Goal: Transaction & Acquisition: Purchase product/service

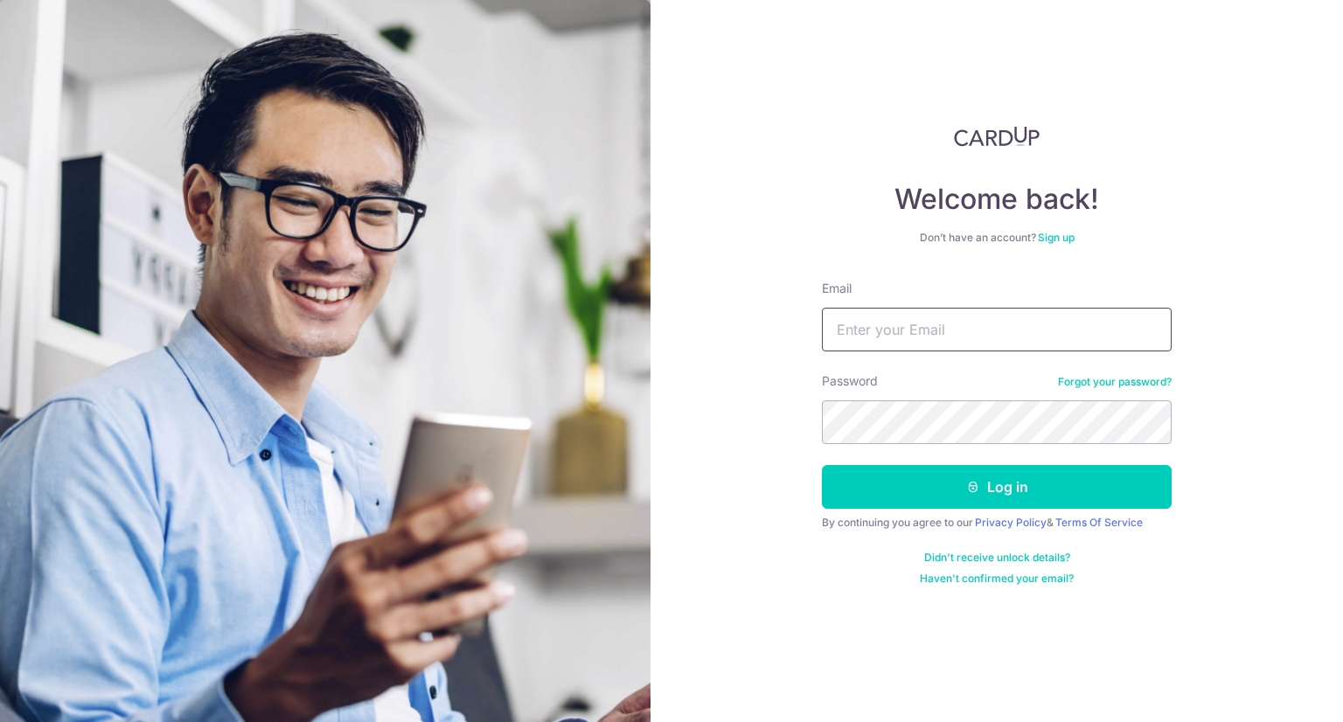
click at [895, 333] on input "Email" at bounding box center [997, 330] width 350 height 44
click at [1010, 334] on input "Email" at bounding box center [997, 330] width 350 height 44
click at [911, 338] on input "Email" at bounding box center [997, 330] width 350 height 44
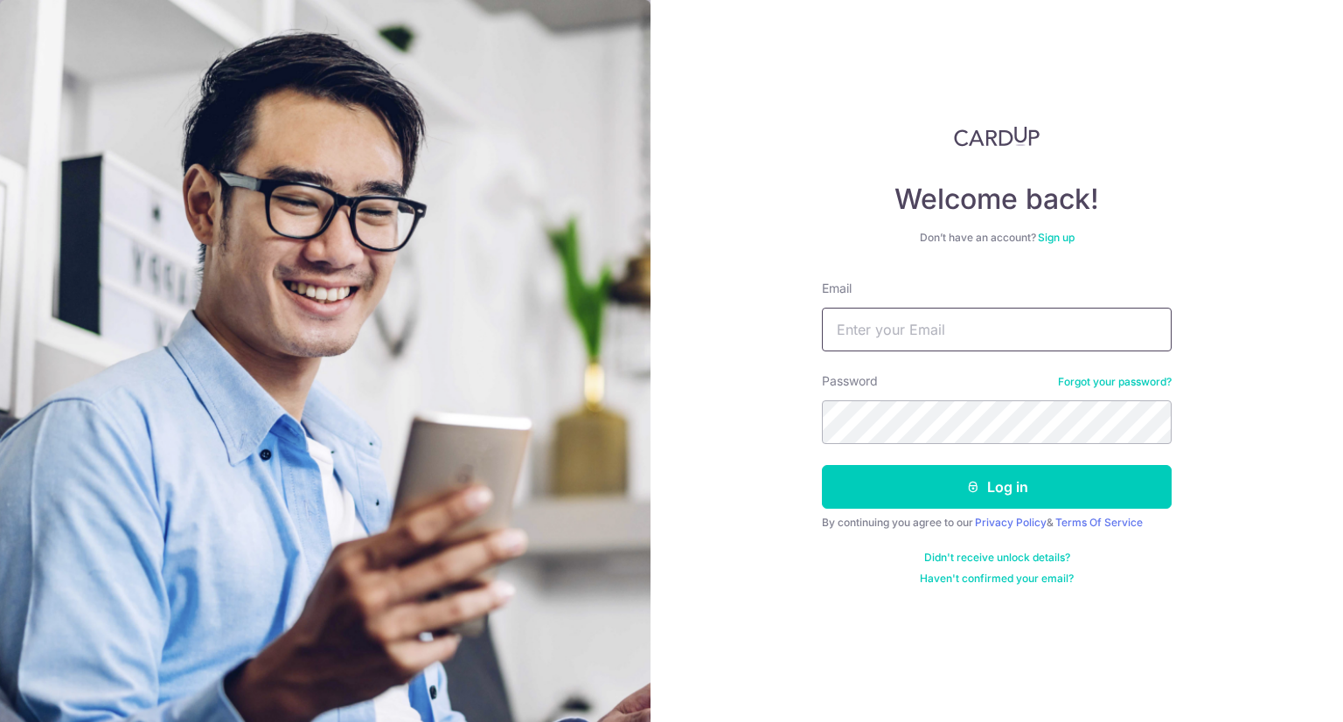
click at [911, 338] on input "Email" at bounding box center [997, 330] width 350 height 44
click at [754, 218] on div "Welcome back! Don’t have an account? Sign up Email Password Forgot your passwor…" at bounding box center [997, 361] width 693 height 722
click at [876, 333] on input "Email" at bounding box center [997, 330] width 350 height 44
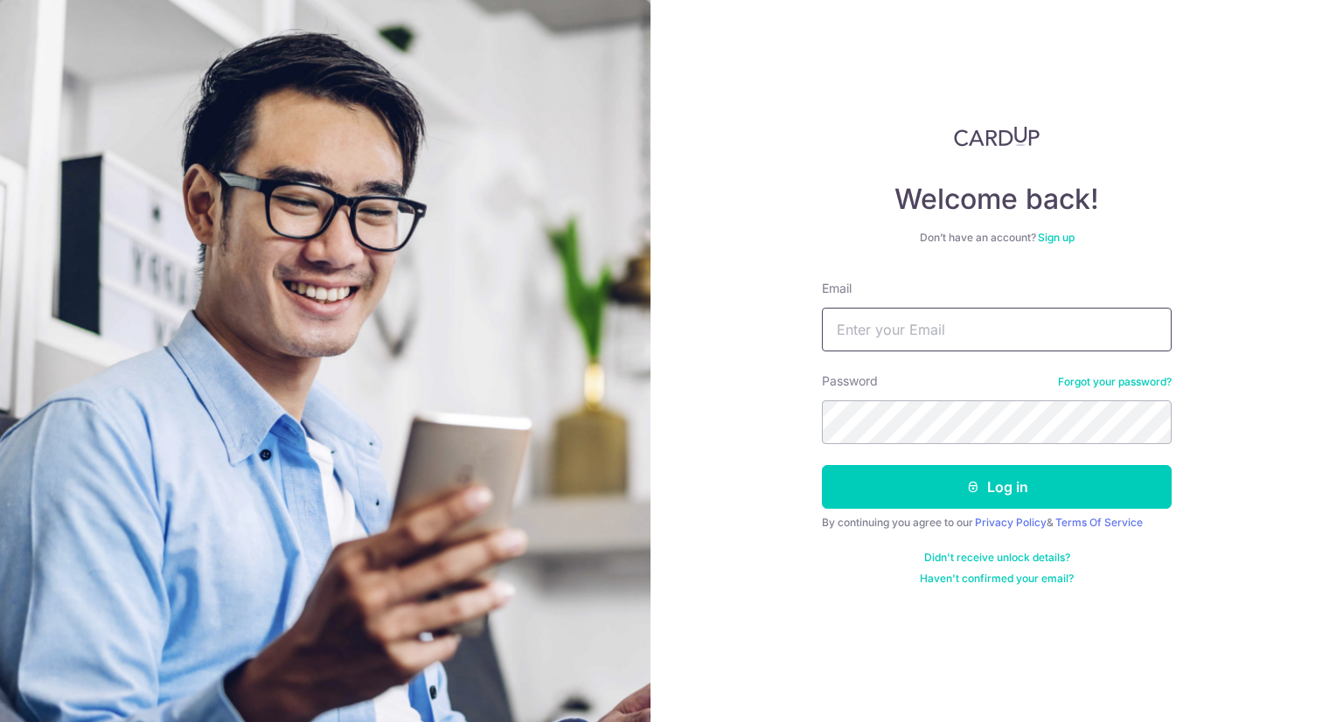
click at [886, 333] on input "Email" at bounding box center [997, 330] width 350 height 44
click at [885, 338] on input "Email" at bounding box center [997, 330] width 350 height 44
click at [948, 336] on input "Email" at bounding box center [997, 330] width 350 height 44
paste input "thebusinesstailor@gmail.com"
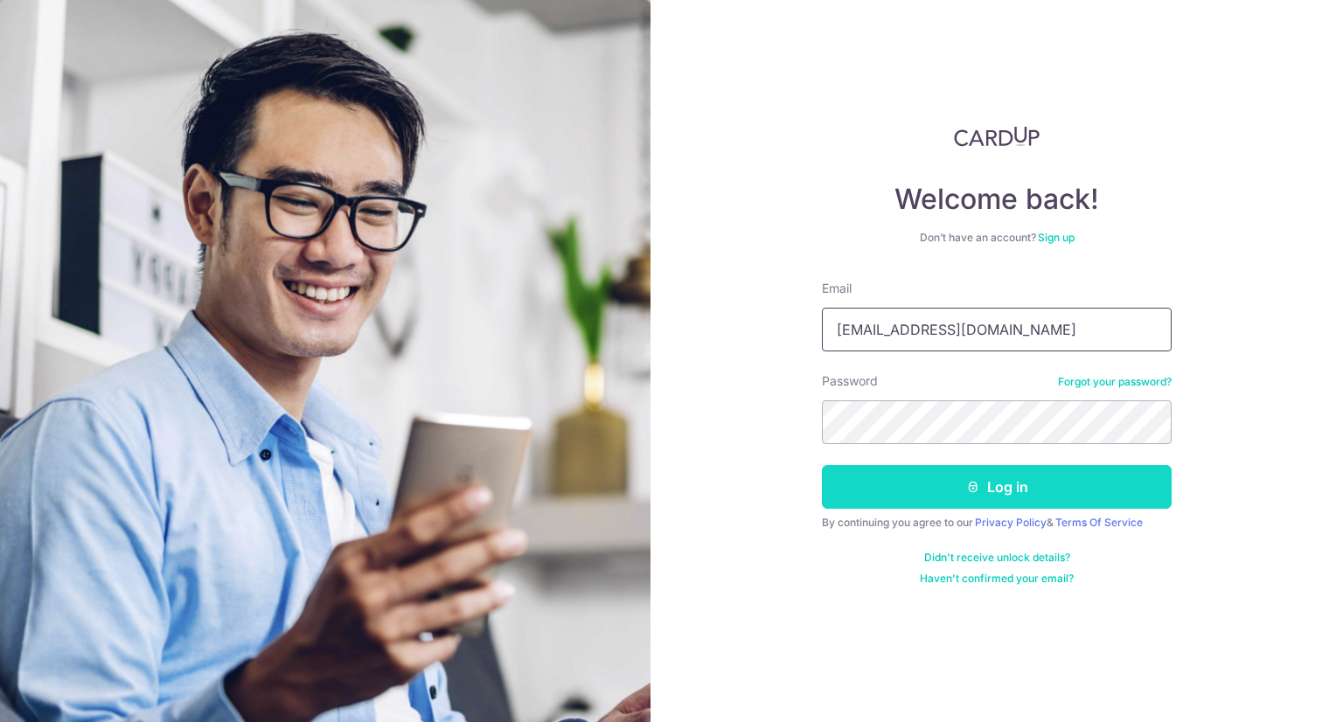
type input "thebusinesstailor@gmail.com"
click at [945, 484] on button "Log in" at bounding box center [997, 487] width 350 height 44
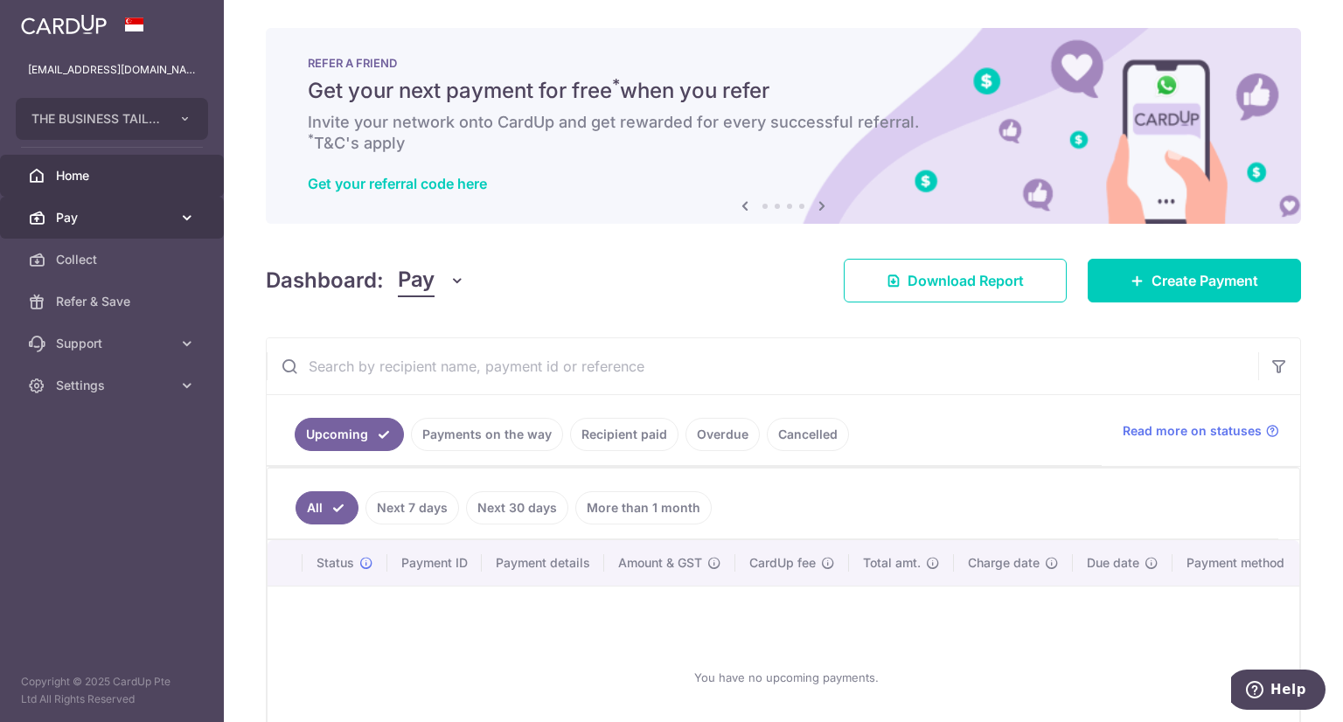
click at [107, 228] on link "Pay" at bounding box center [112, 218] width 224 height 42
click at [104, 219] on span "Pay" at bounding box center [113, 217] width 115 height 17
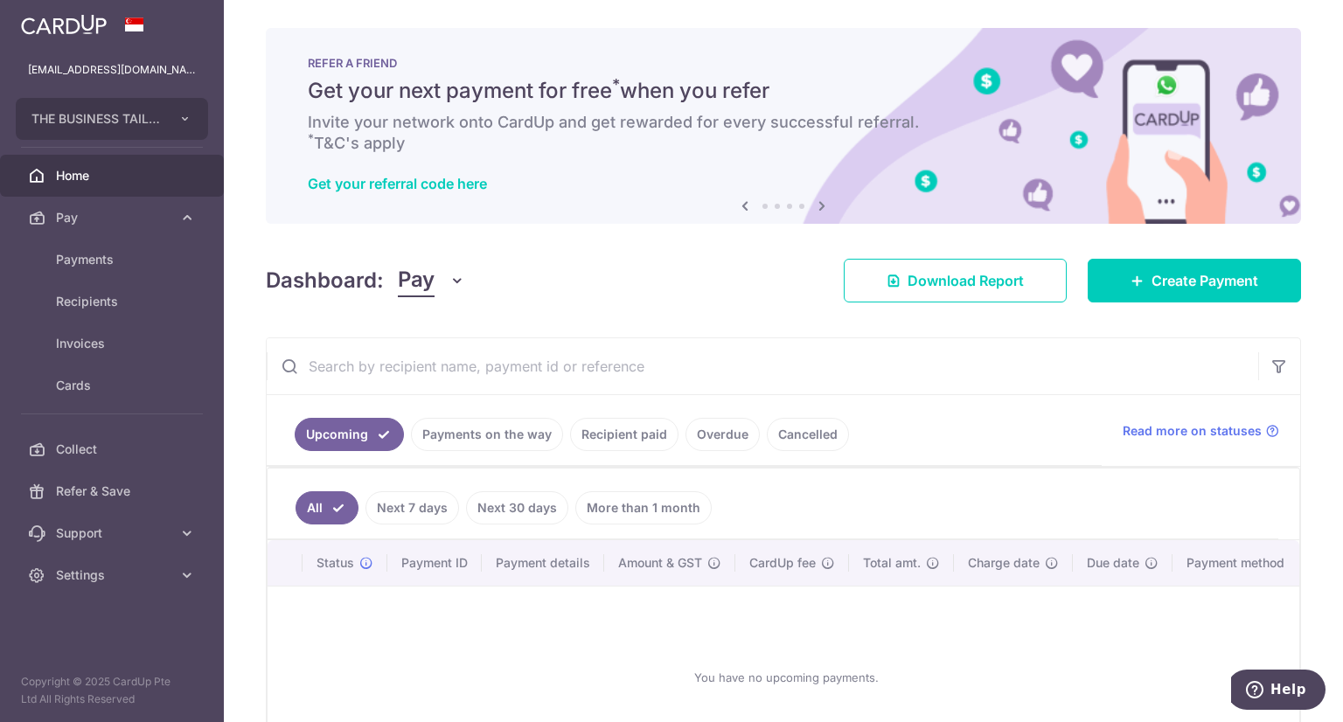
drag, startPoint x: 407, startPoint y: 505, endPoint x: 438, endPoint y: 505, distance: 31.5
click at [413, 505] on link "Next 7 days" at bounding box center [413, 507] width 94 height 33
click at [529, 503] on link "Next 30 days" at bounding box center [517, 507] width 102 height 33
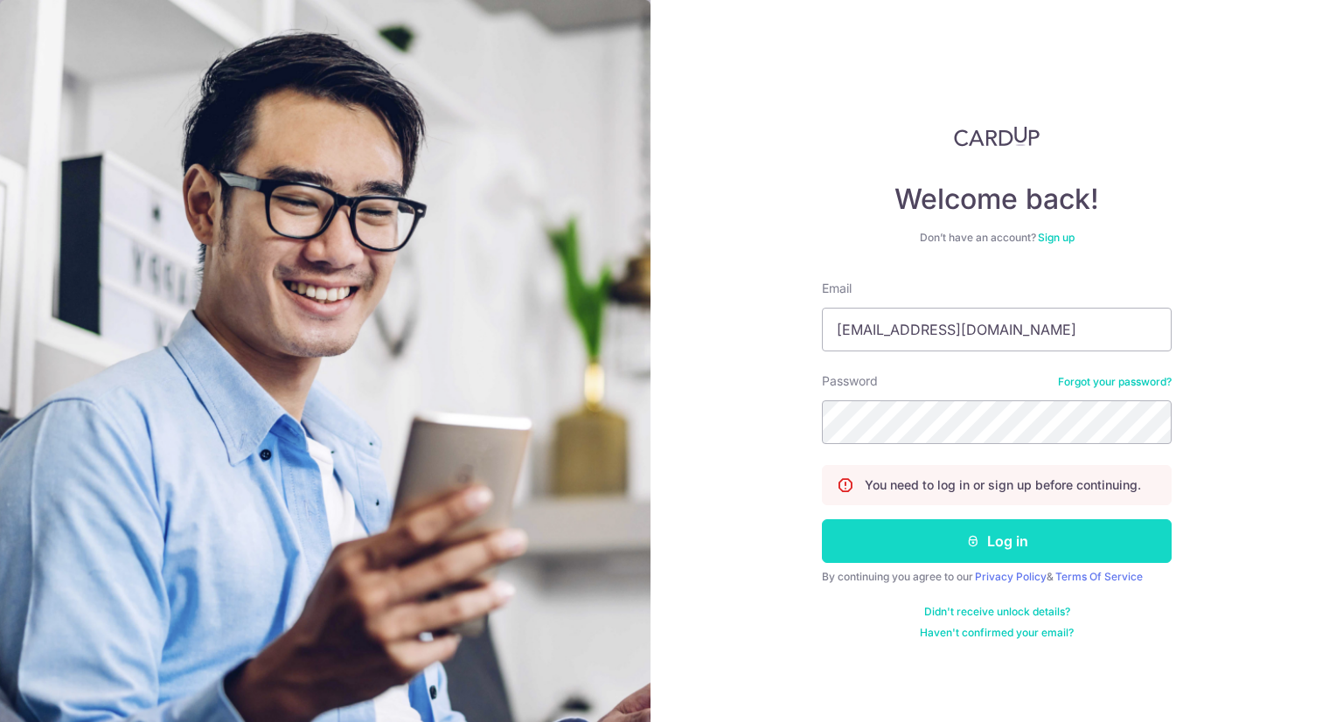
click at [1014, 536] on button "Log in" at bounding box center [997, 541] width 350 height 44
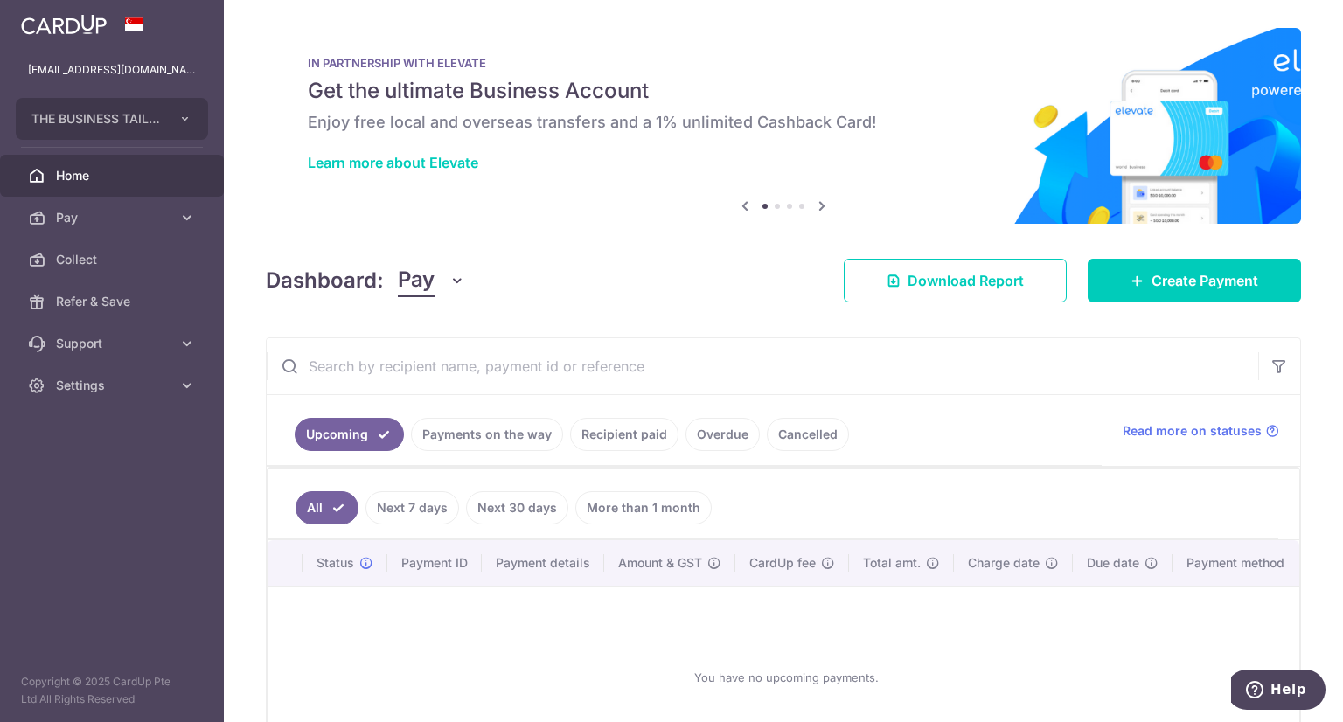
click at [481, 439] on link "Payments on the way" at bounding box center [487, 434] width 152 height 33
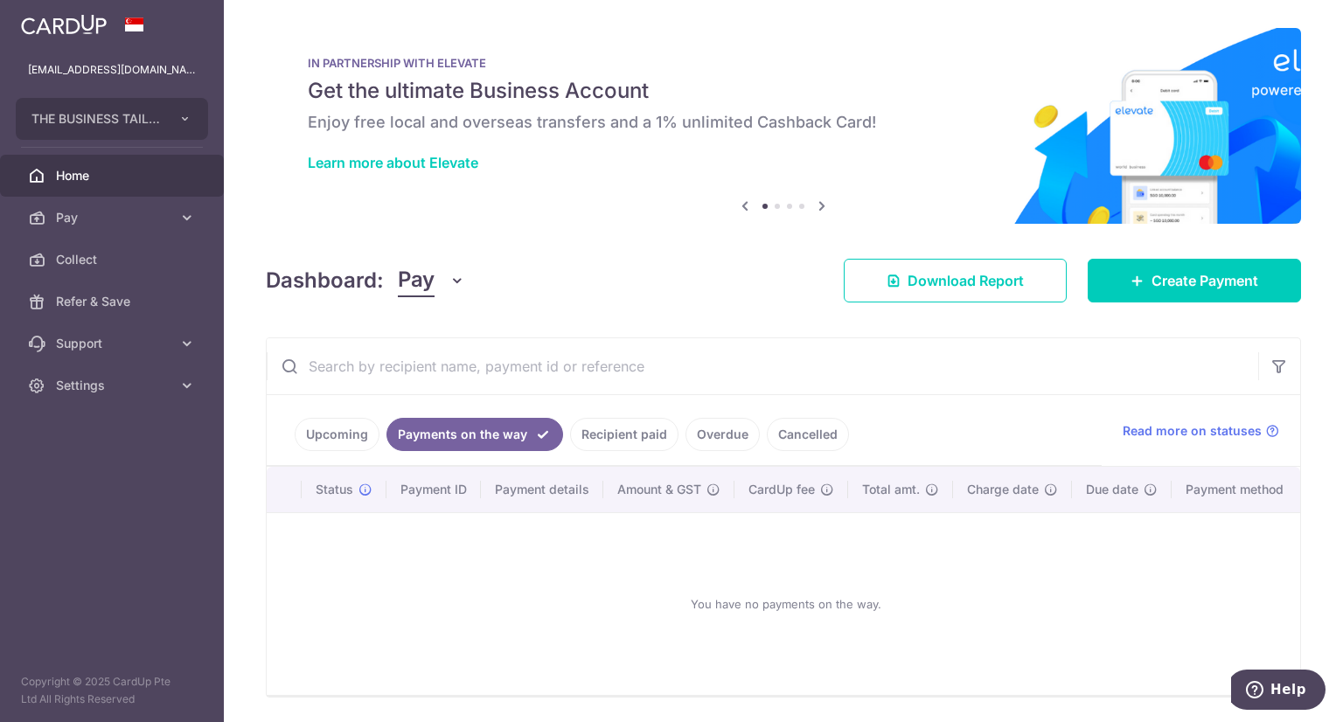
click at [644, 433] on link "Recipient paid" at bounding box center [624, 434] width 108 height 33
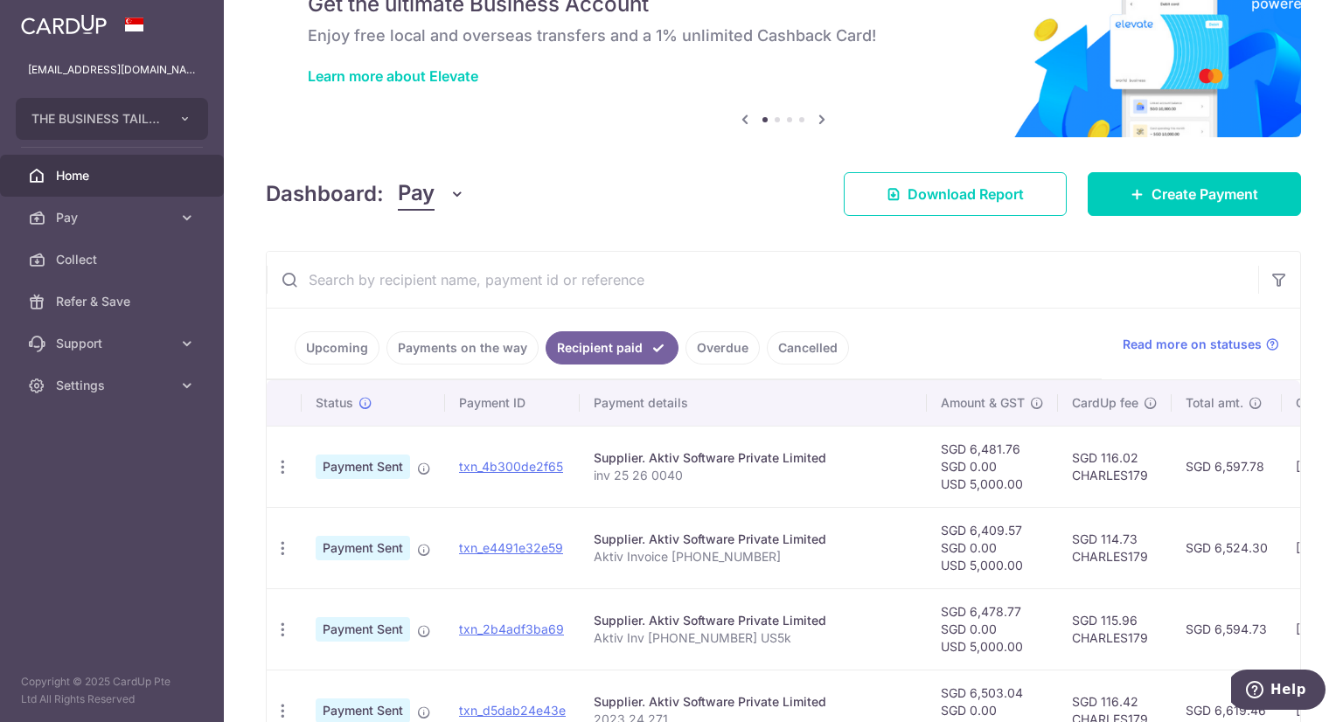
scroll to position [87, 0]
click at [1223, 190] on span "Create Payment" at bounding box center [1205, 193] width 107 height 21
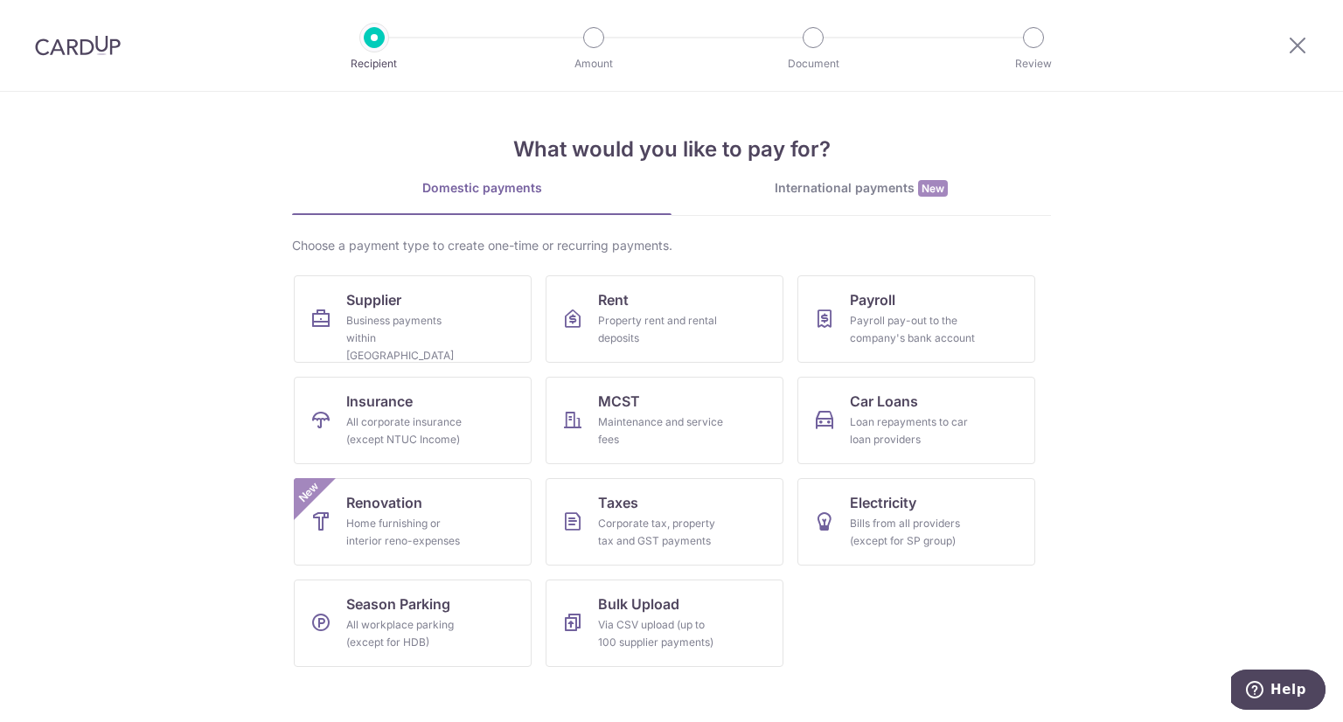
click at [806, 193] on div "International payments New" at bounding box center [862, 188] width 380 height 18
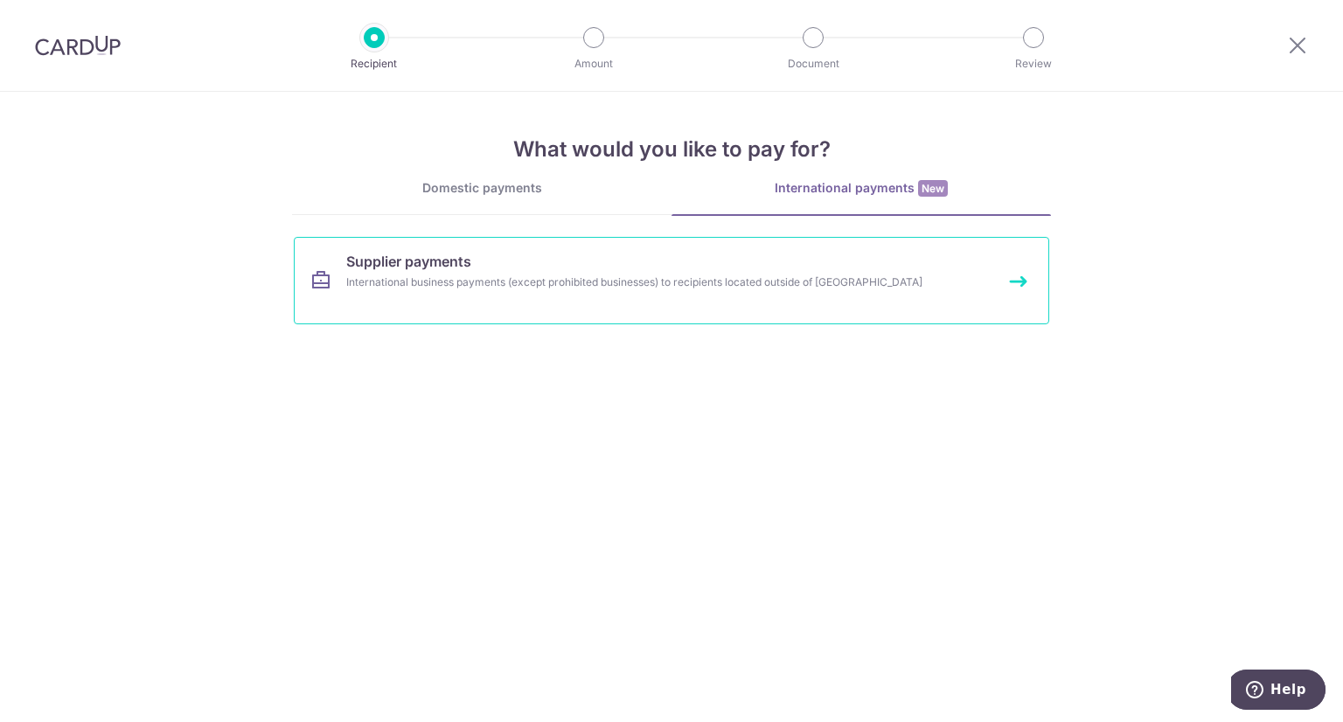
click at [372, 283] on div "International business payments (except prohibited businesses) to recipients lo…" at bounding box center [648, 282] width 604 height 17
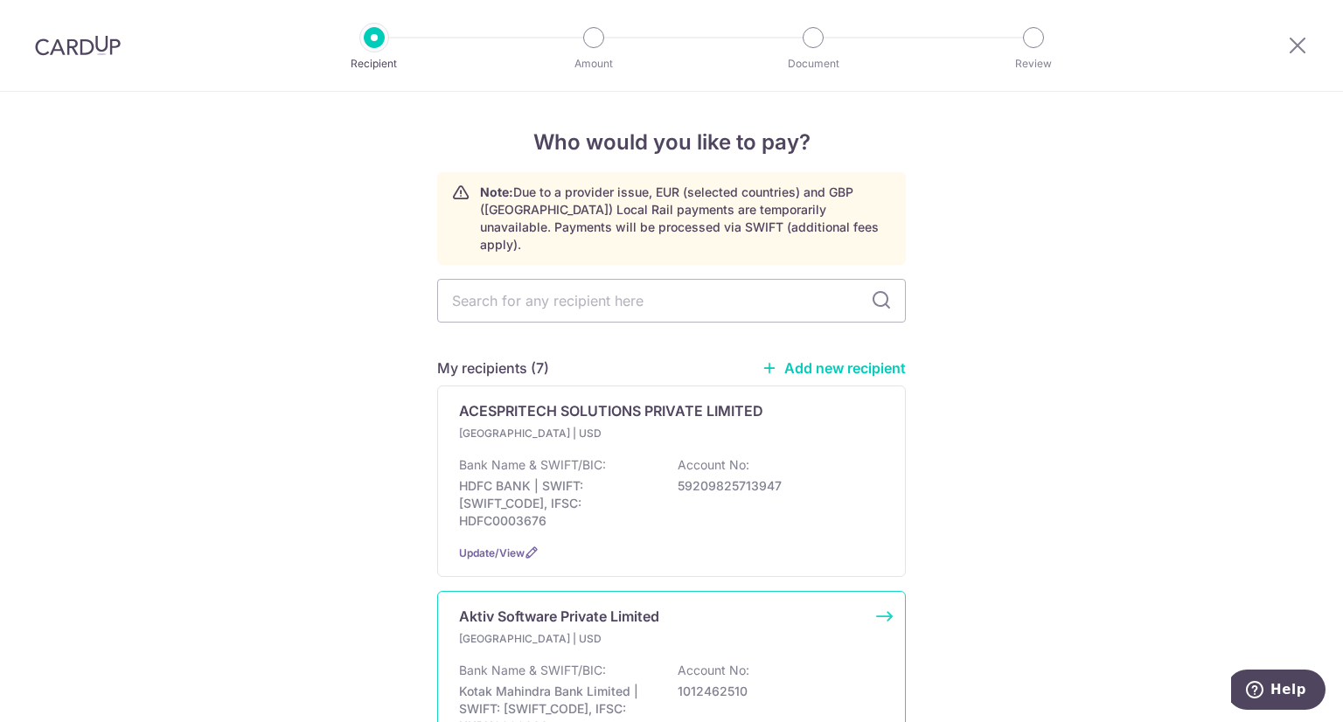
click at [617, 631] on p "[GEOGRAPHIC_DATA] | USD" at bounding box center [562, 639] width 206 height 17
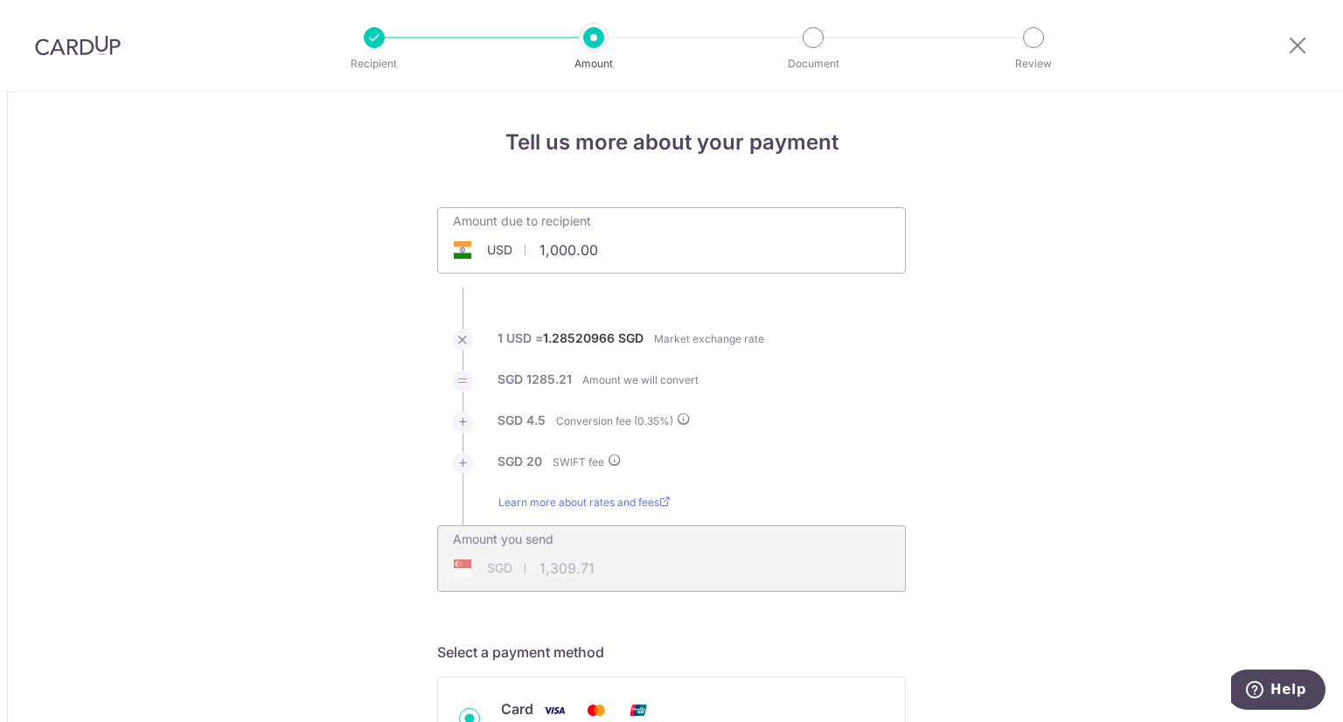
click at [732, 256] on div "Amount due to recipient USD 1,000.00 1000" at bounding box center [671, 240] width 469 height 66
click at [560, 247] on input "1,000.00" at bounding box center [573, 250] width 270 height 40
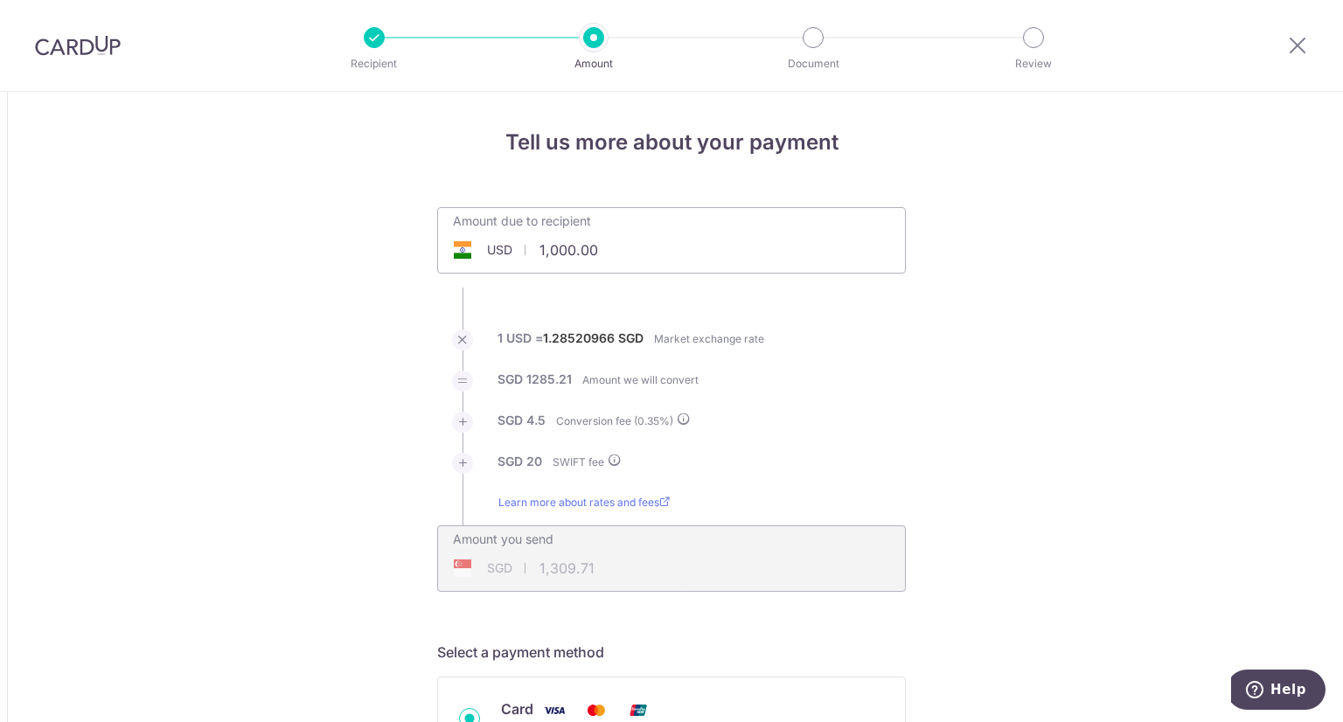
click at [819, 408] on li "SGD 1285.21 Amount we will convert" at bounding box center [671, 391] width 469 height 41
type input "1,000.00"
type input "1,309.66"
